Goal: Transaction & Acquisition: Purchase product/service

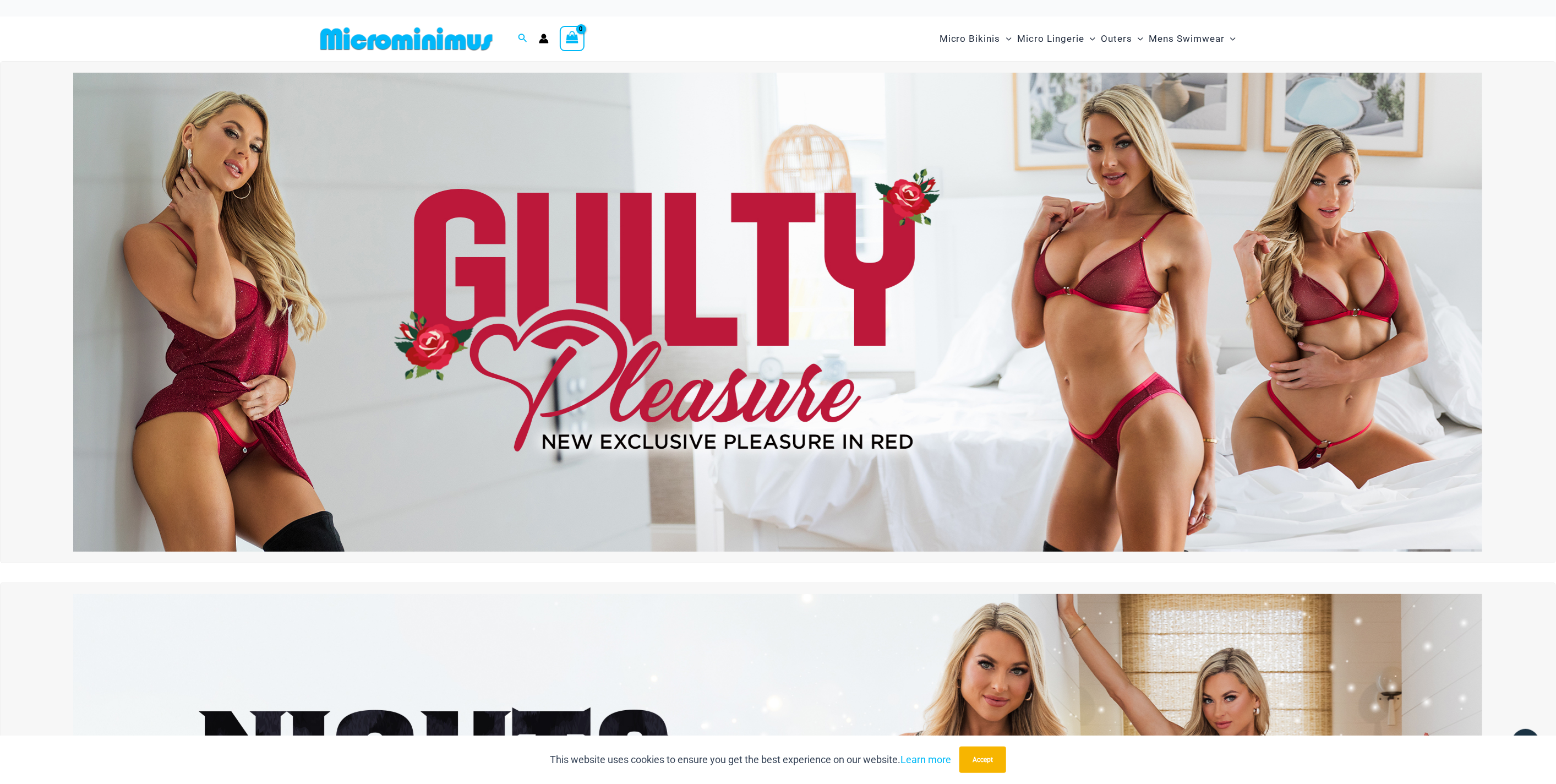
click at [768, 262] on img at bounding box center [778, 312] width 1410 height 479
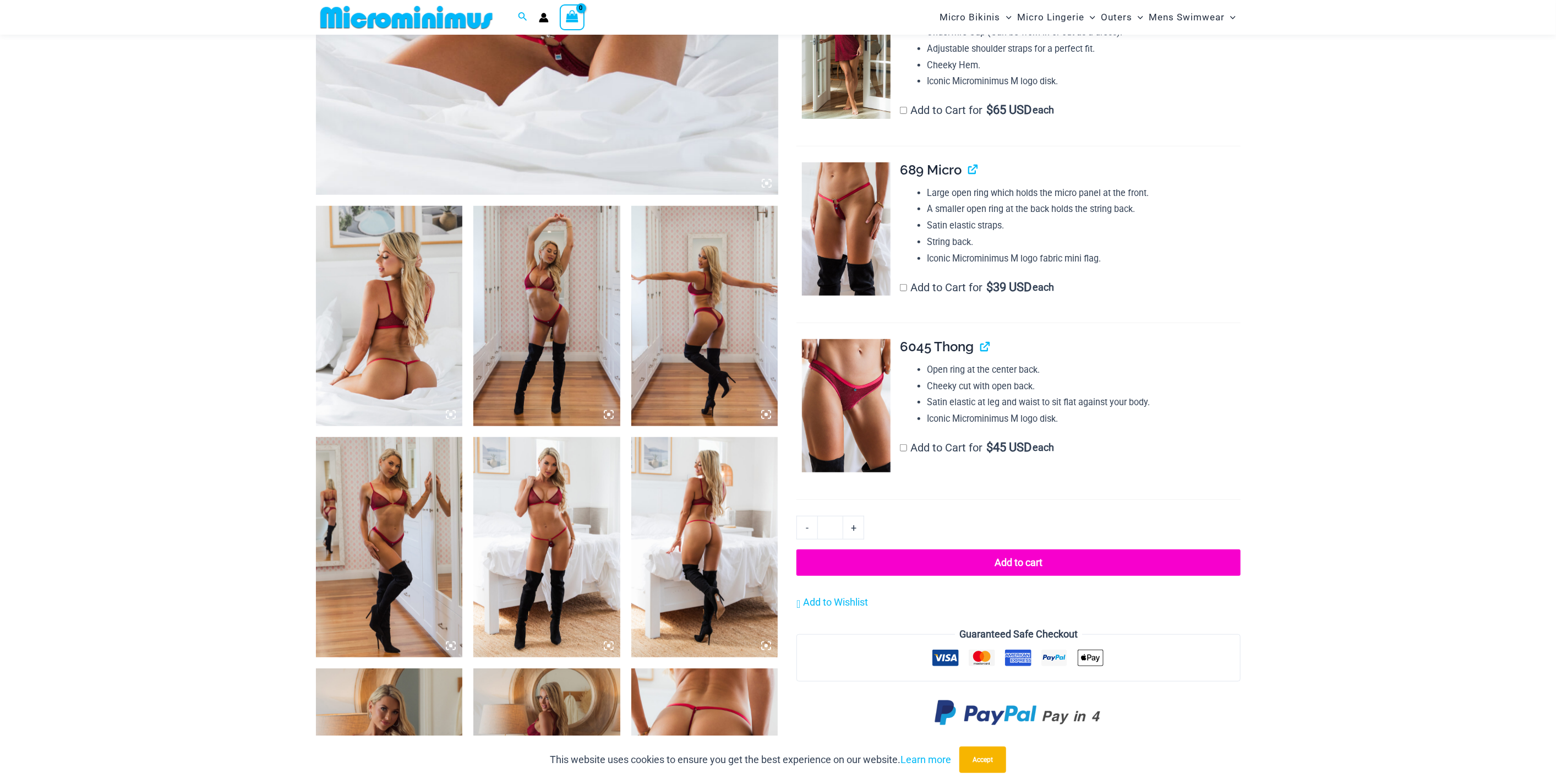
scroll to position [664, 0]
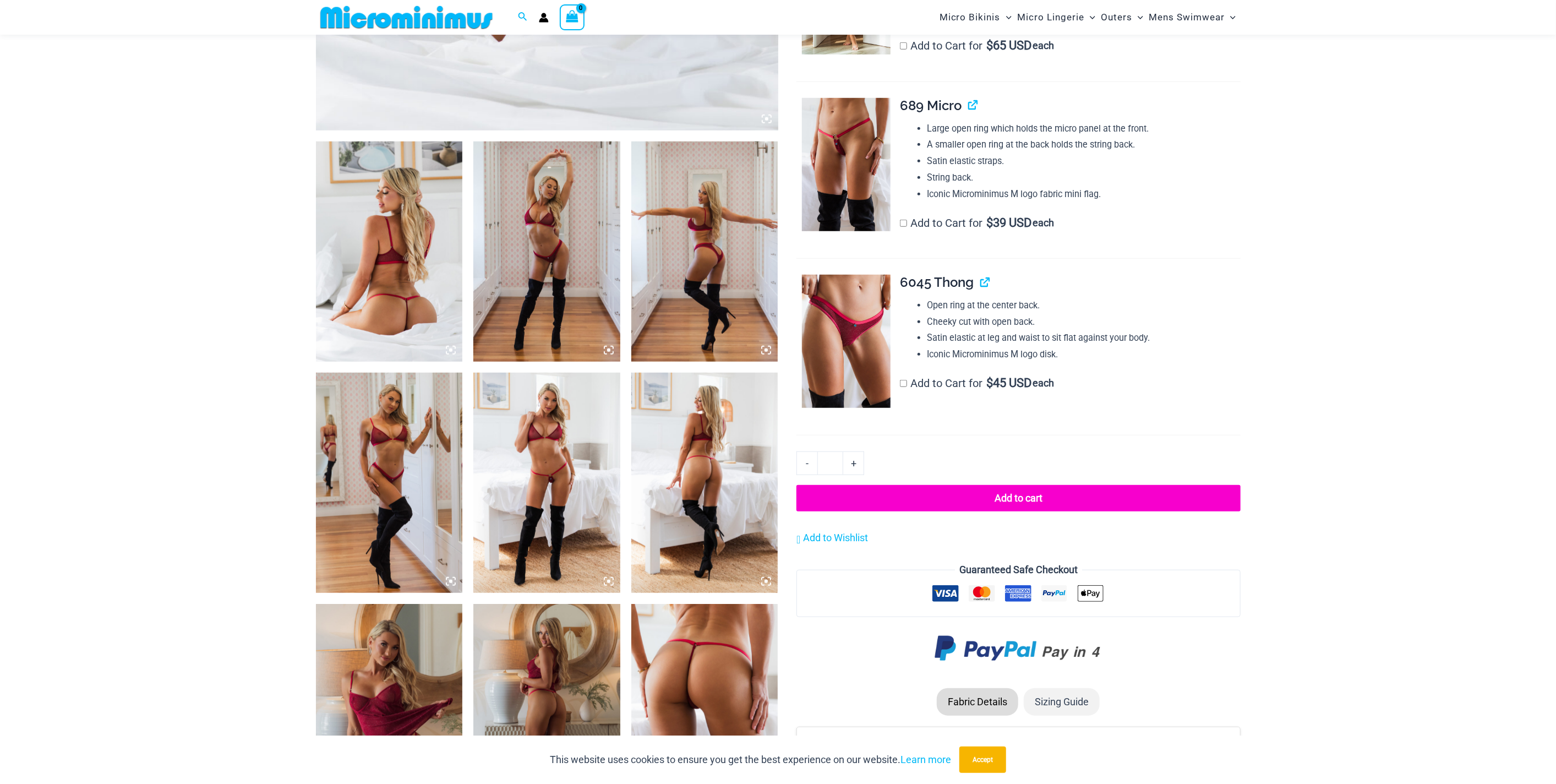
click at [576, 417] on img at bounding box center [547, 483] width 147 height 220
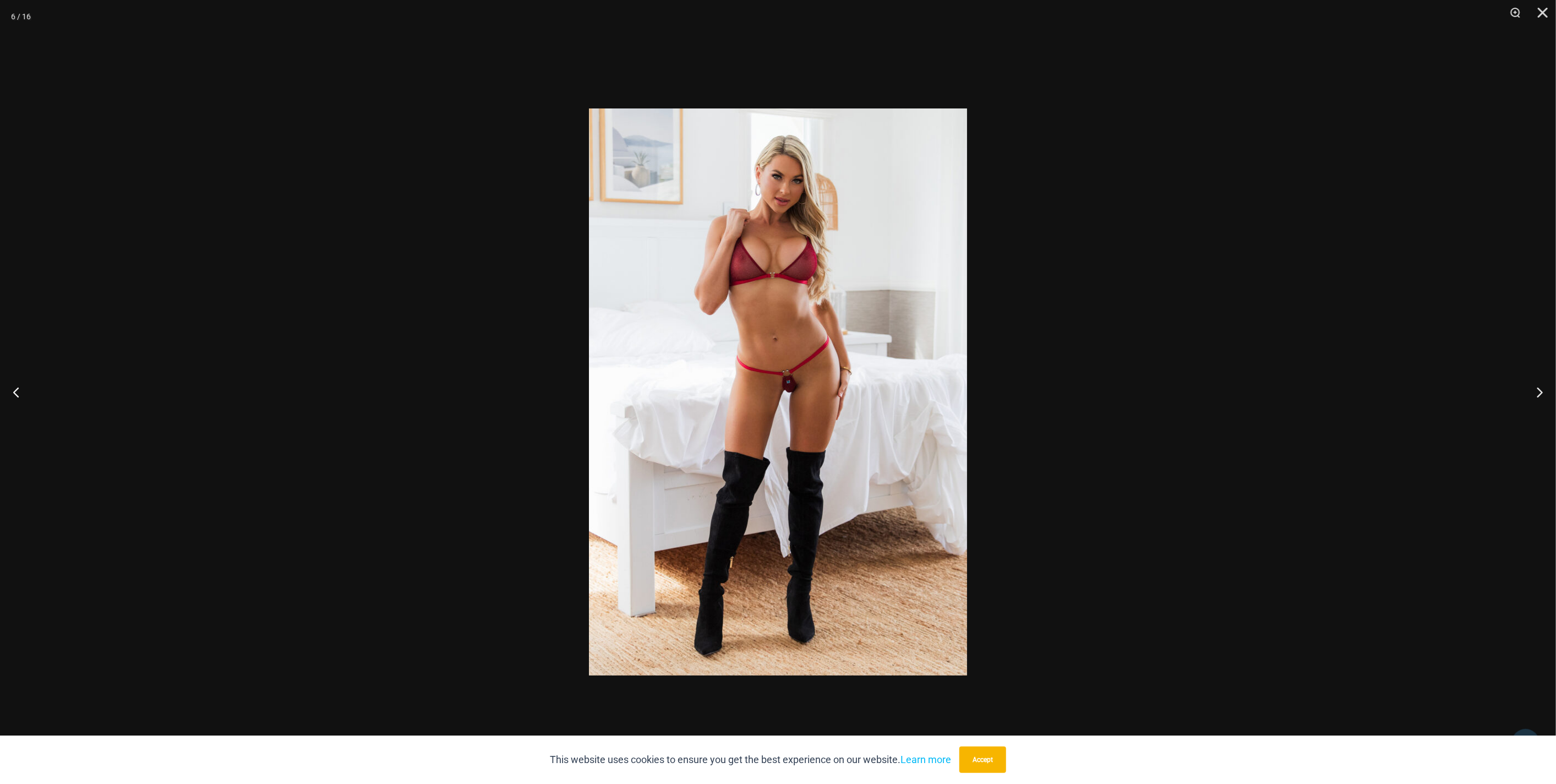
click at [1320, 392] on div at bounding box center [778, 392] width 1556 height 784
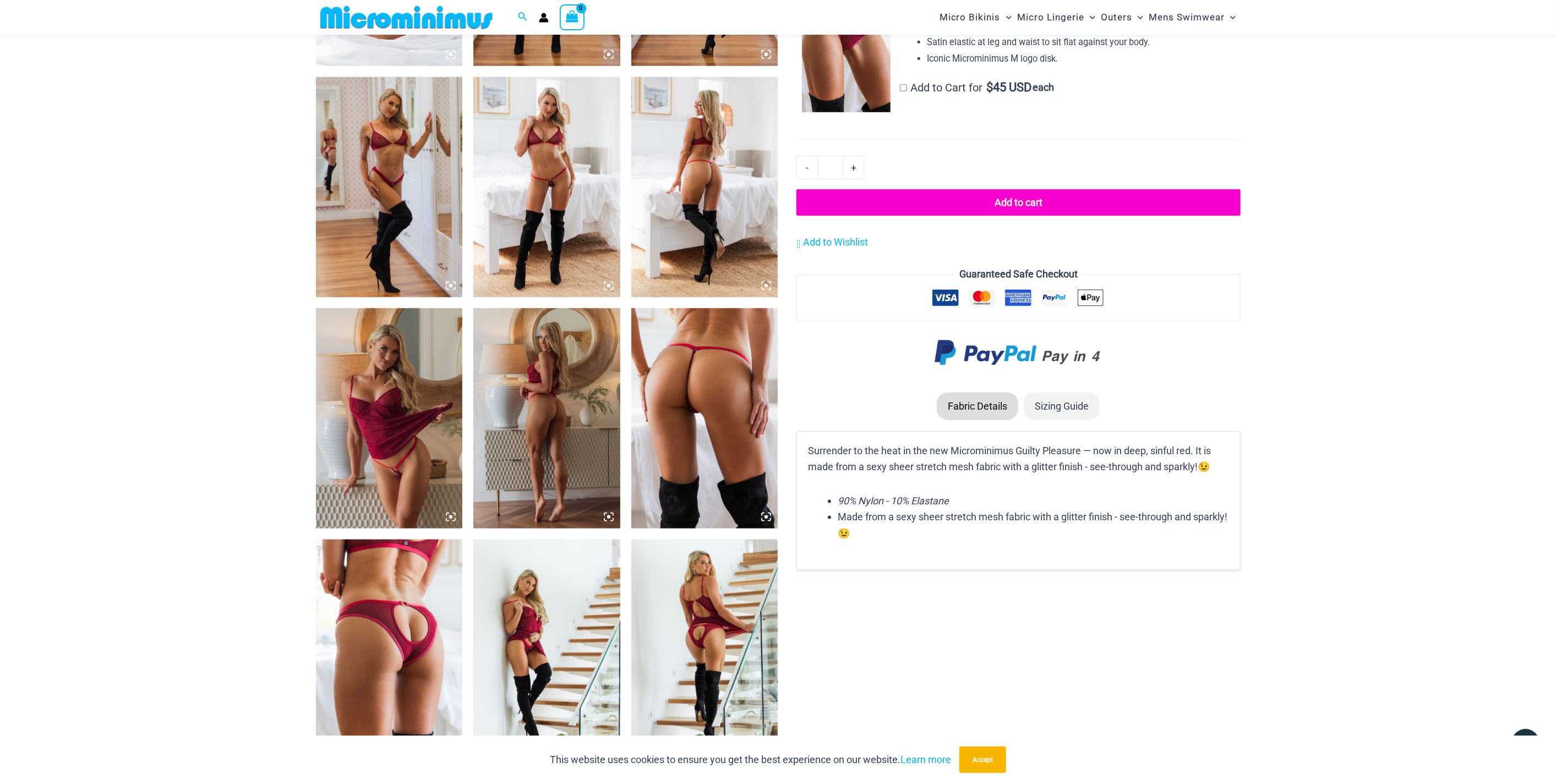
scroll to position [969, 0]
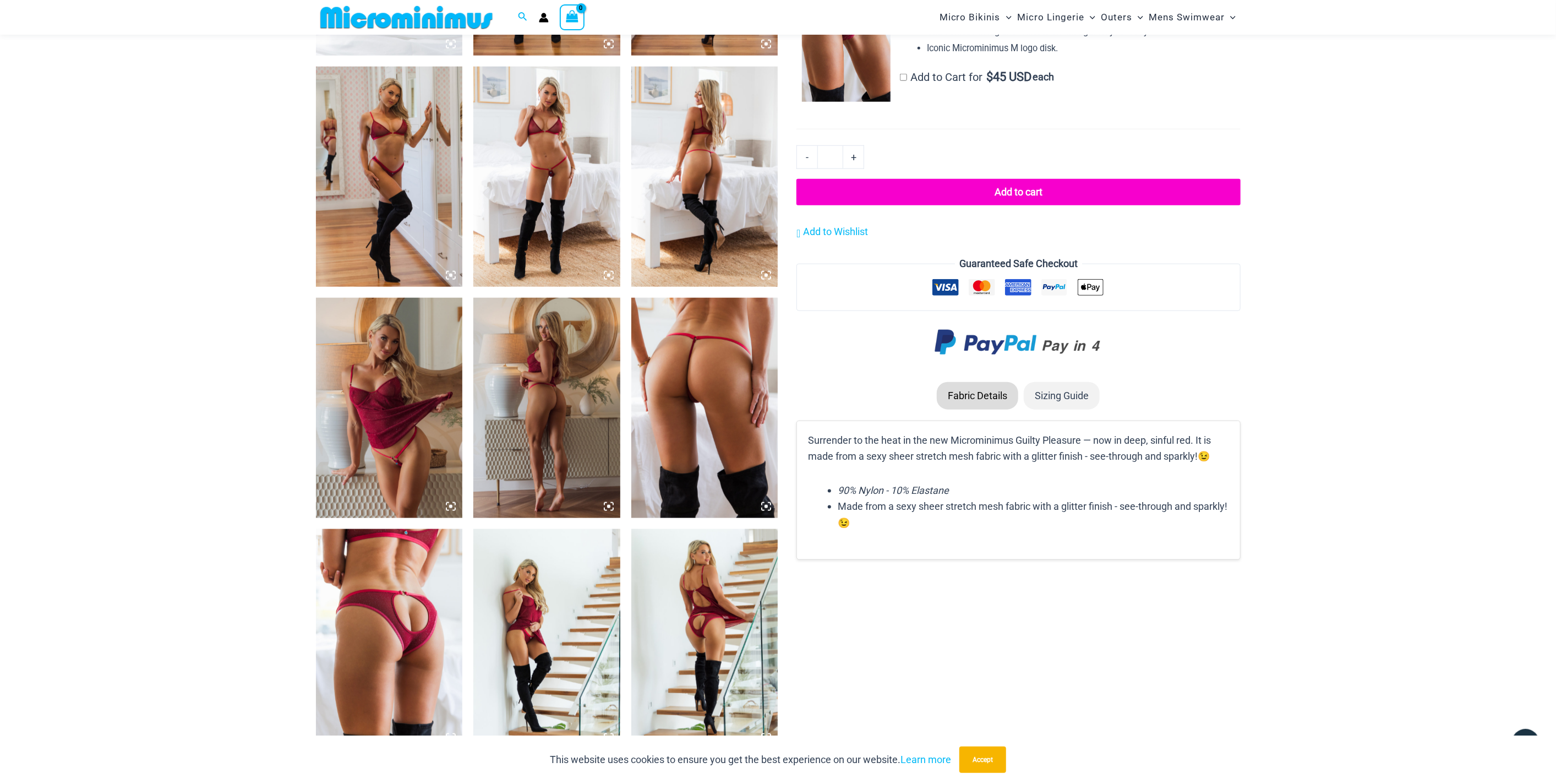
click at [362, 637] on img at bounding box center [390, 639] width 147 height 220
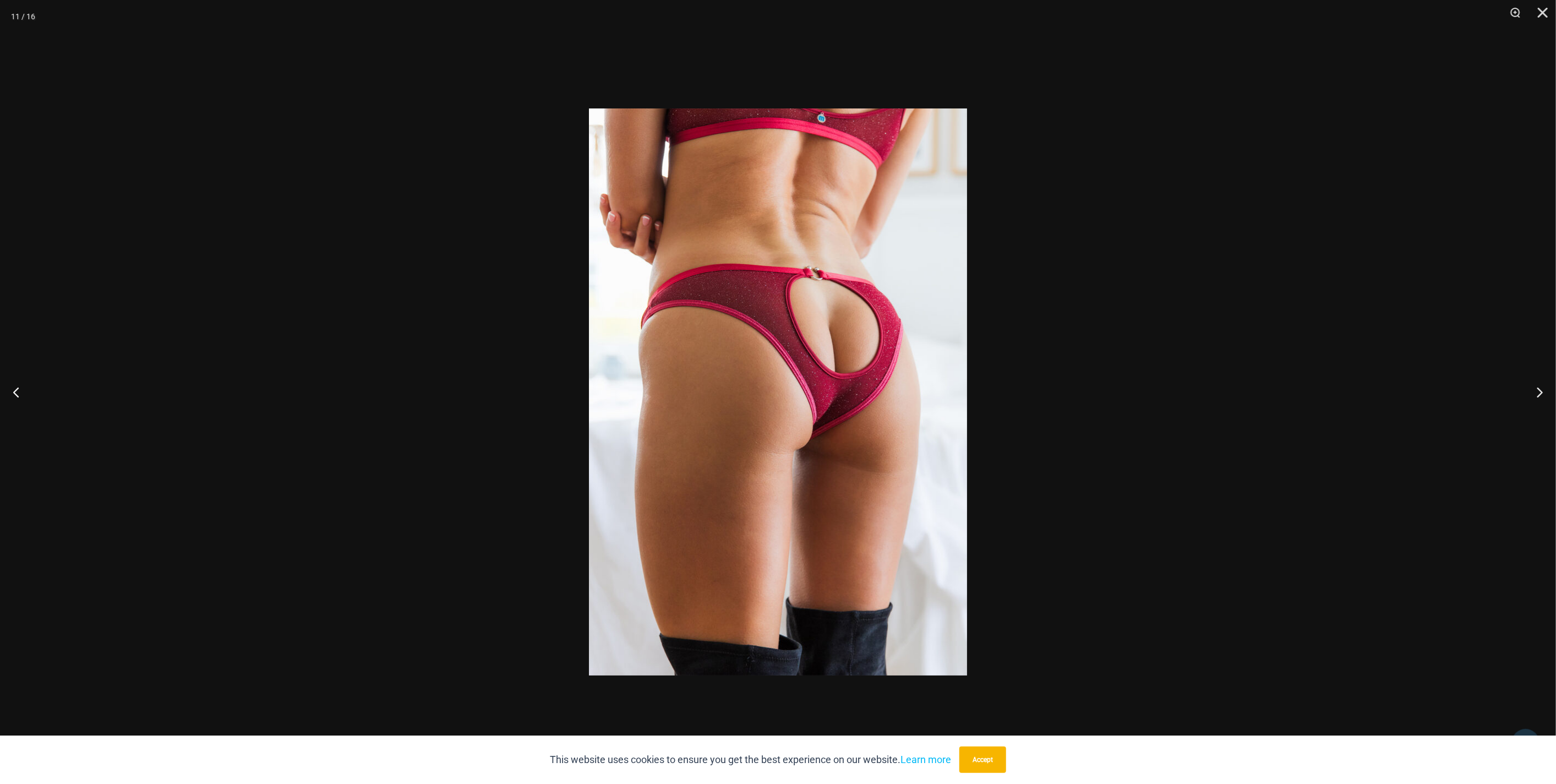
click at [1269, 483] on div at bounding box center [778, 392] width 1556 height 784
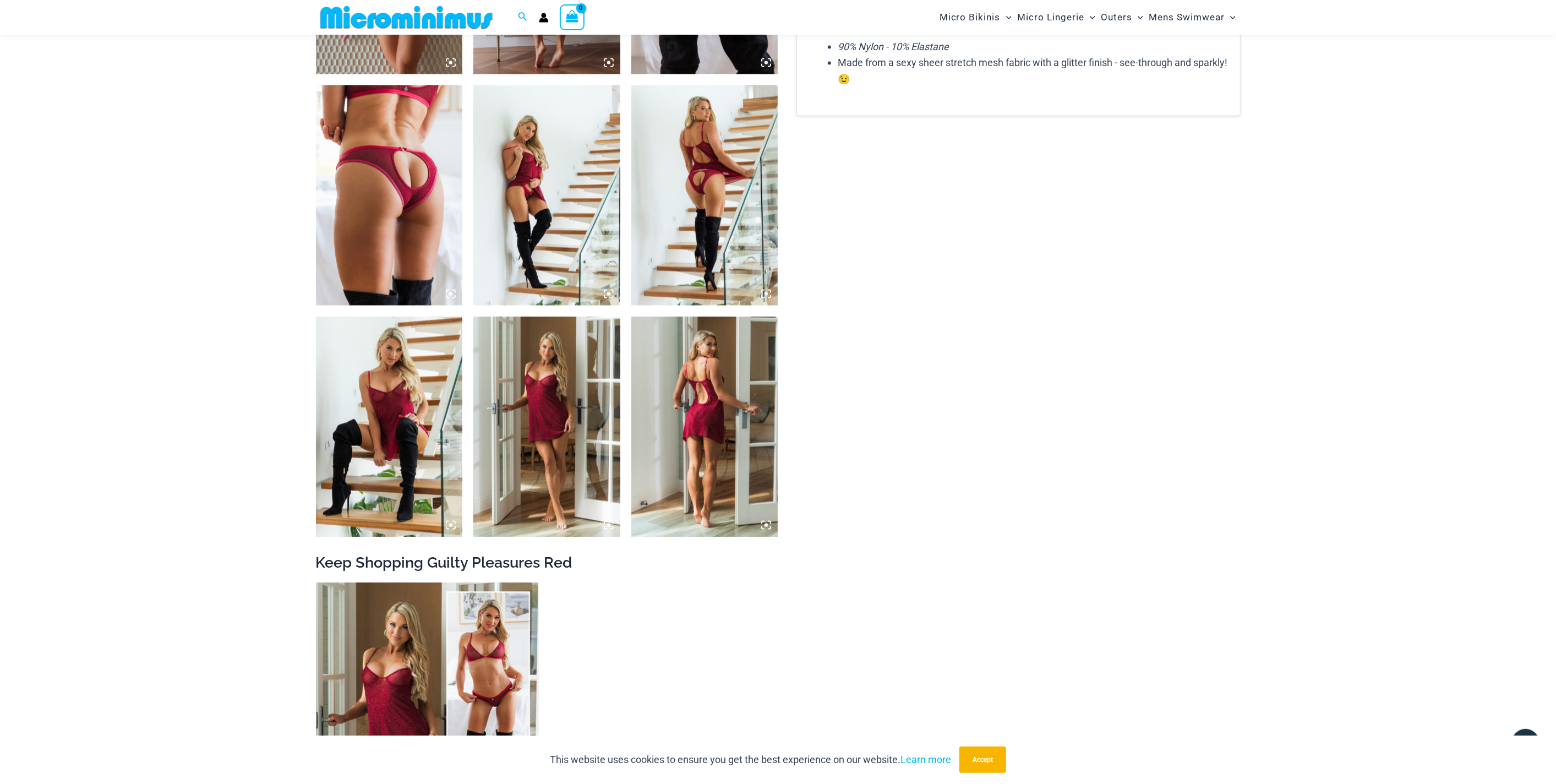
scroll to position [1459, 0]
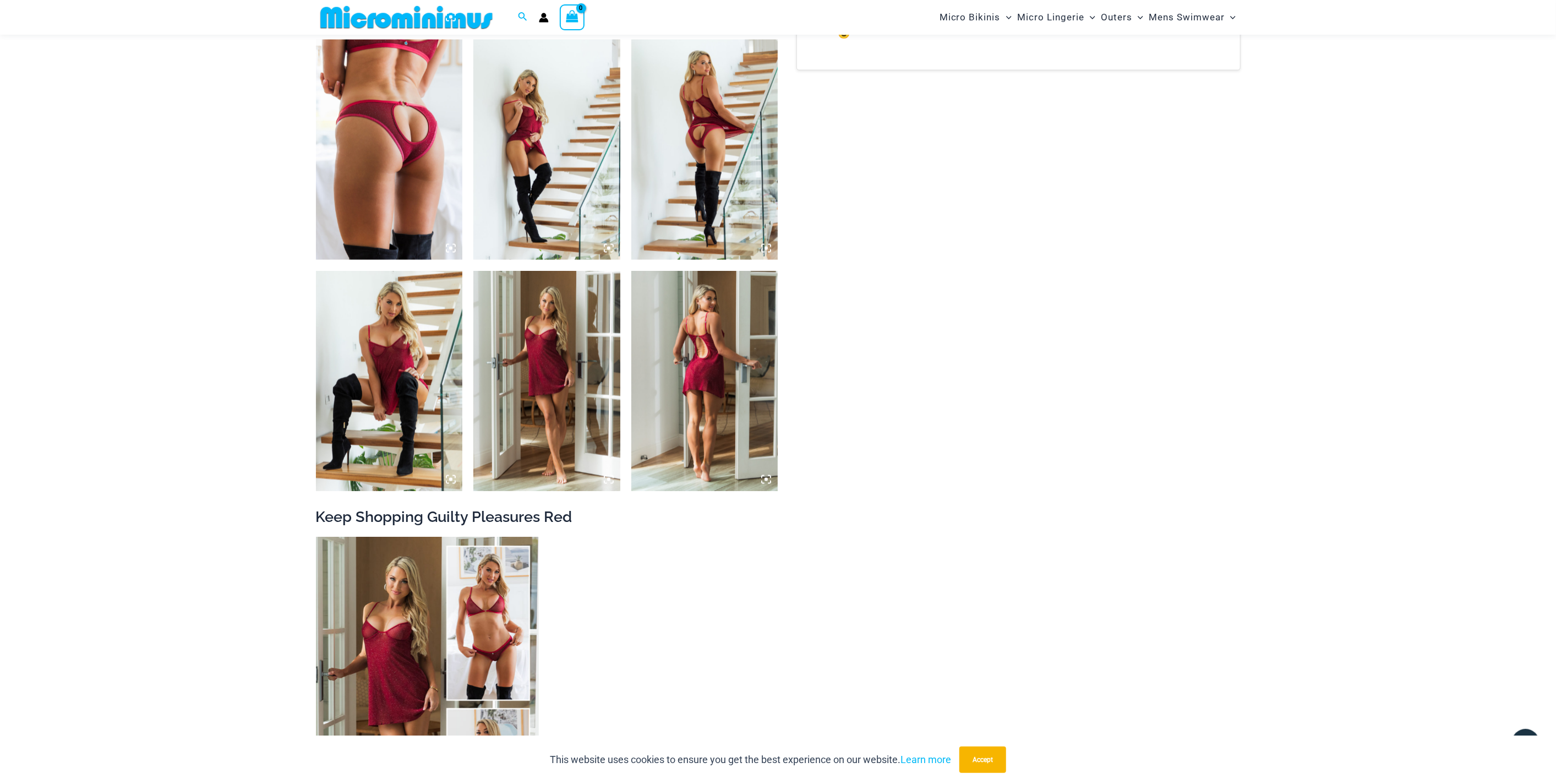
click at [573, 383] on img at bounding box center [547, 381] width 147 height 220
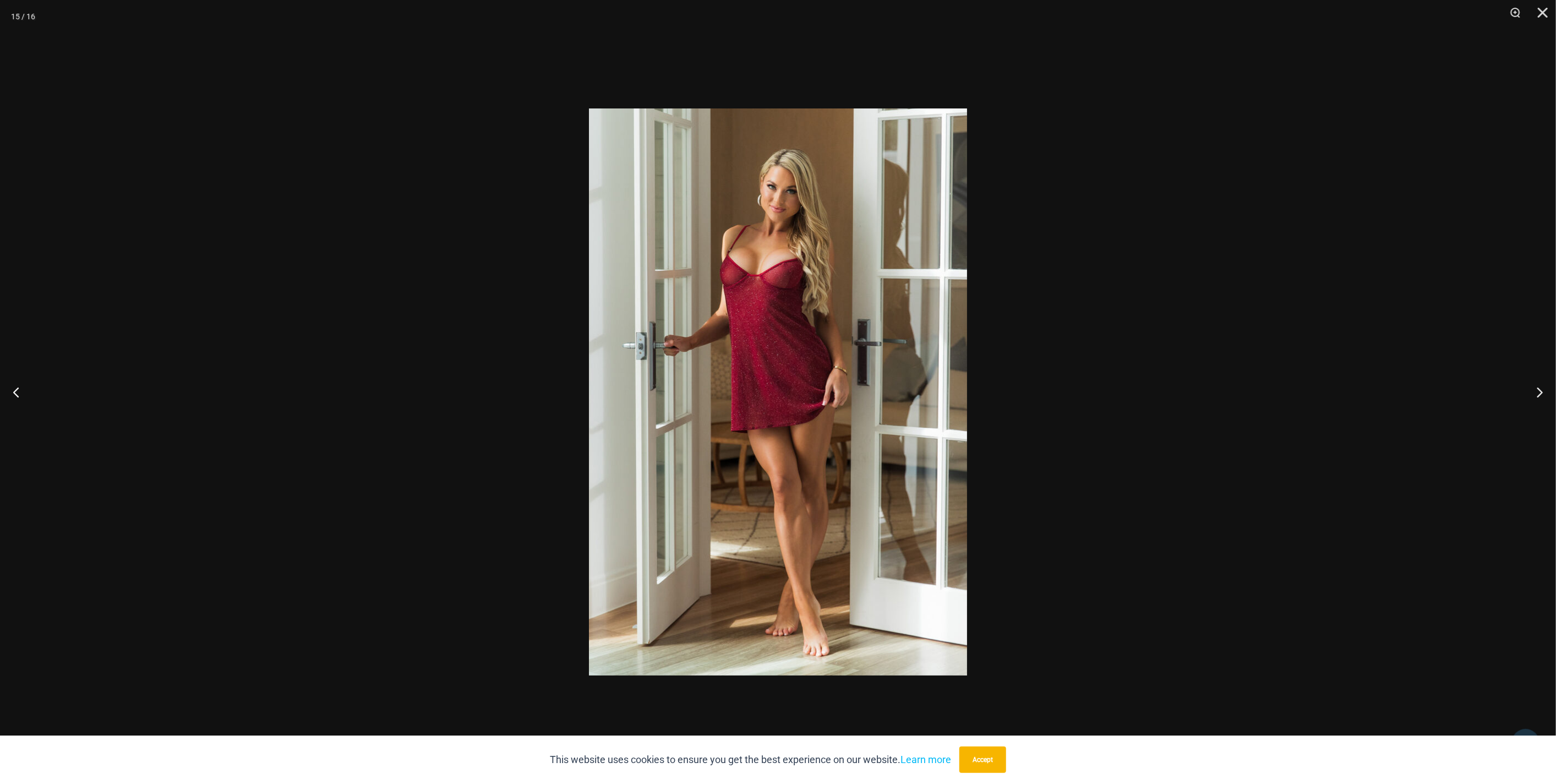
click at [1313, 444] on div at bounding box center [778, 392] width 1556 height 784
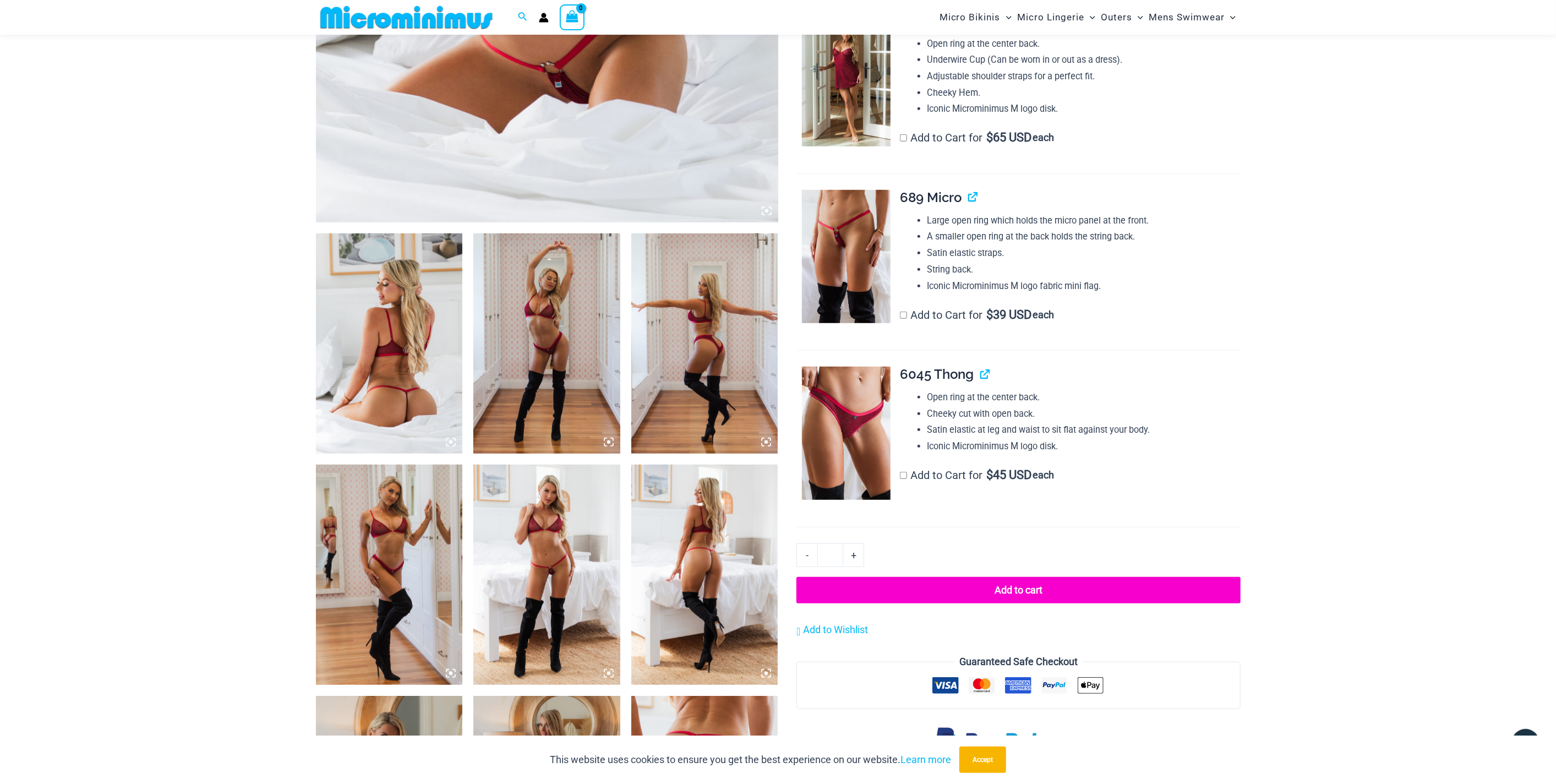
scroll to position [174, 0]
